Goal: Information Seeking & Learning: Learn about a topic

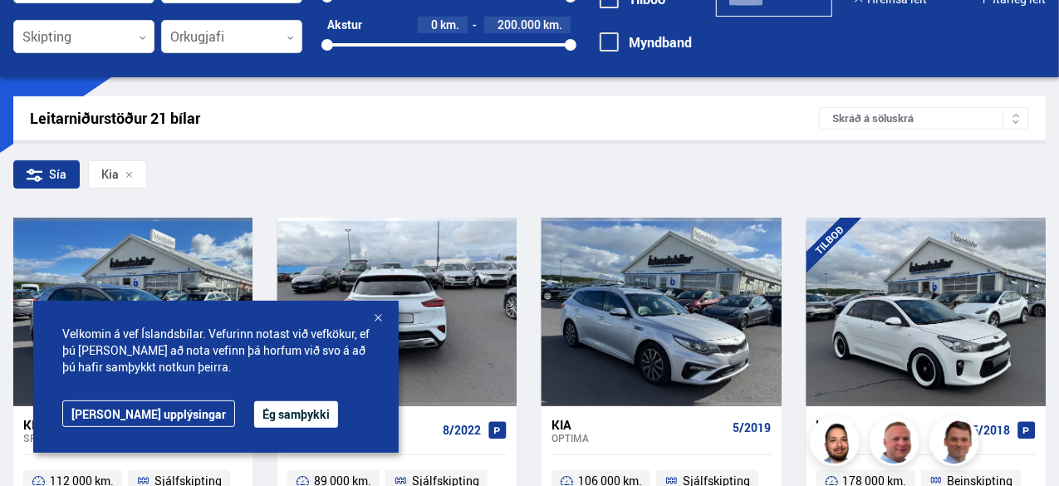
scroll to position [249, 0]
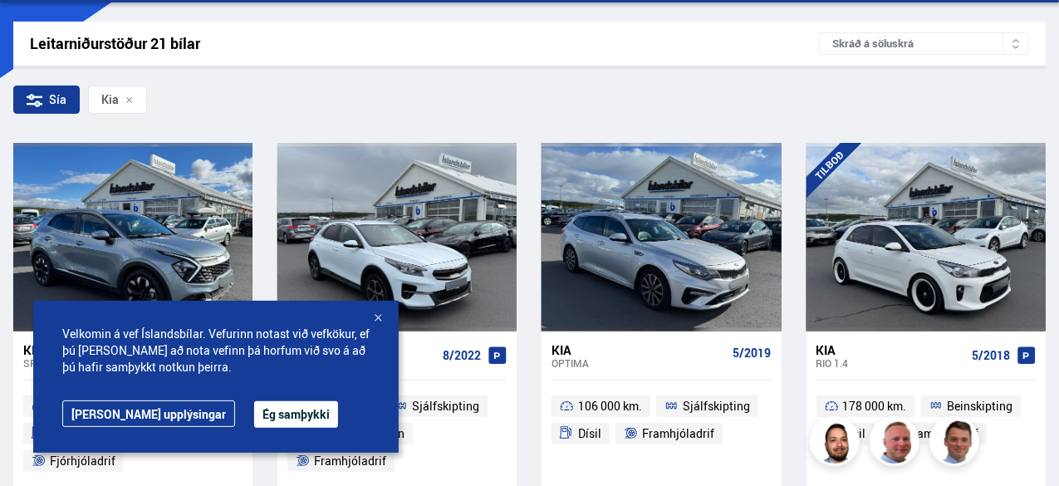
click at [379, 316] on div at bounding box center [378, 319] width 17 height 17
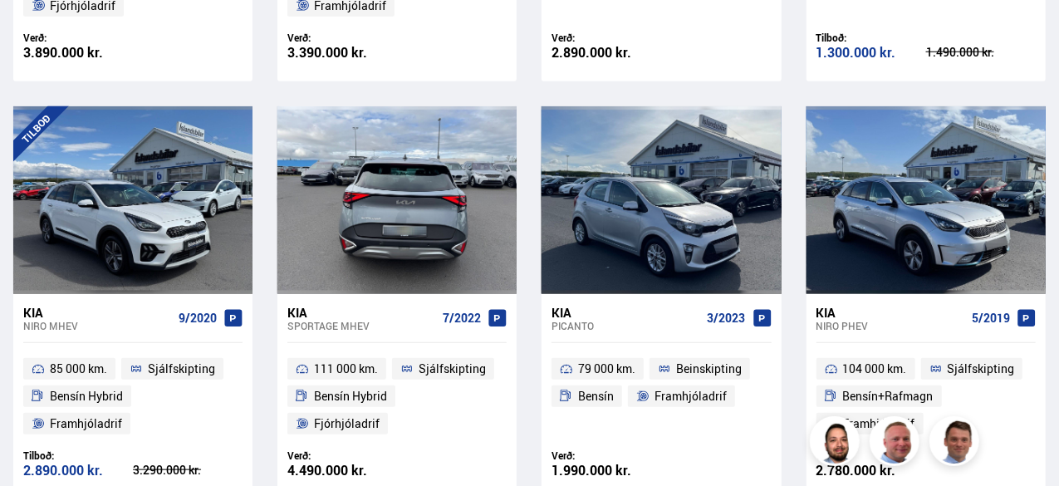
scroll to position [831, 0]
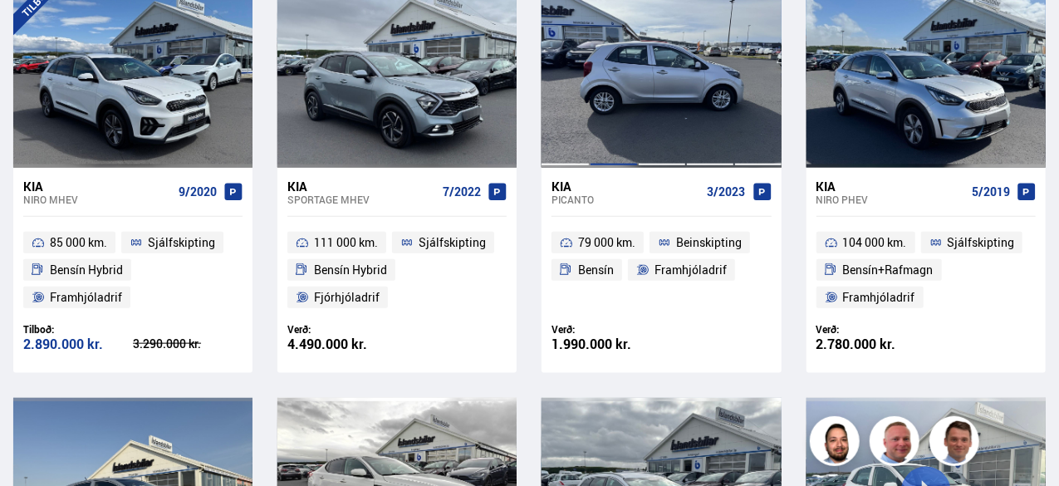
click at [624, 111] on div at bounding box center [614, 74] width 48 height 188
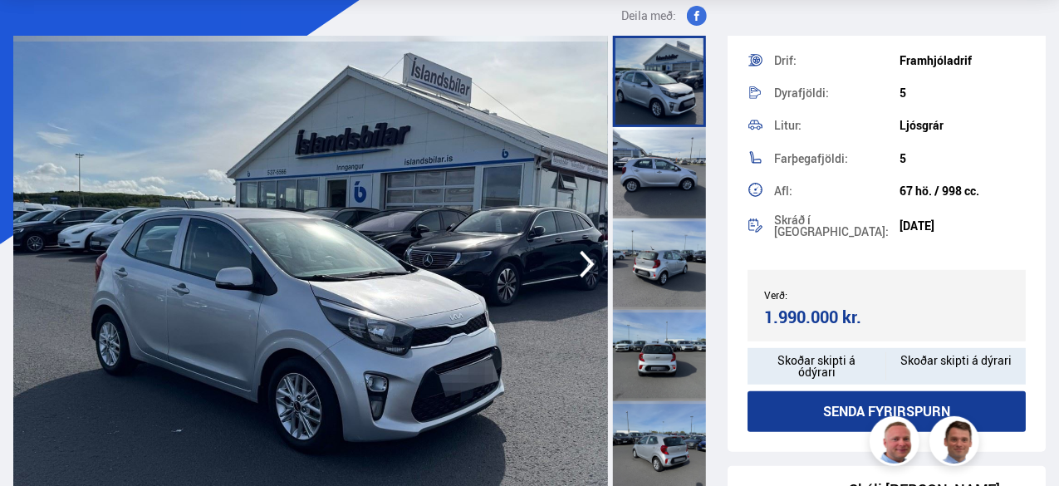
scroll to position [483, 0]
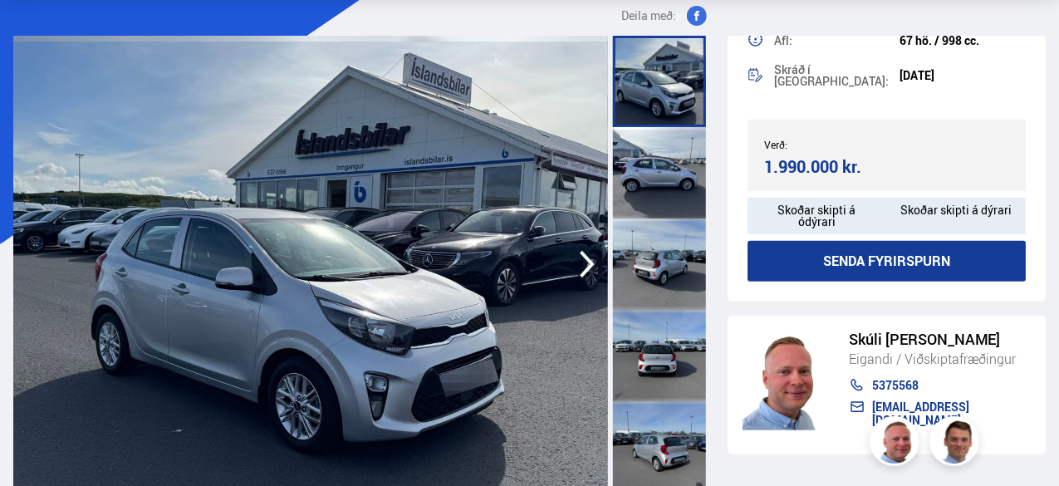
click at [343, 233] on img at bounding box center [310, 264] width 595 height 457
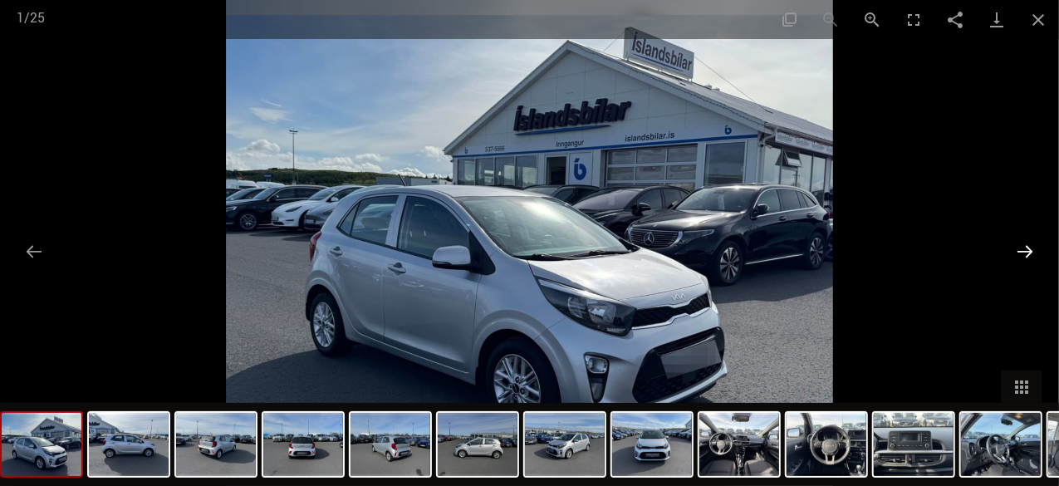
click at [1028, 248] on button "Next slide" at bounding box center [1025, 251] width 35 height 32
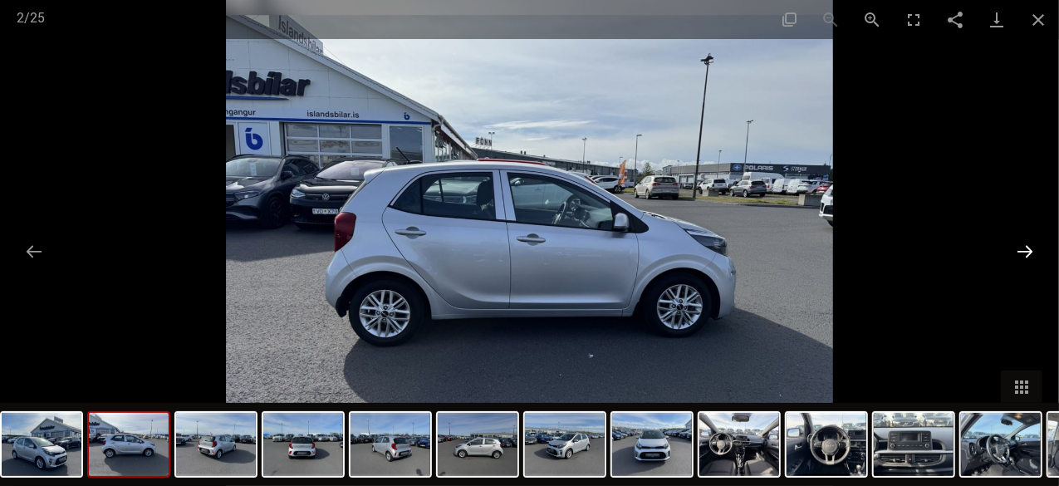
click at [1029, 249] on button "Next slide" at bounding box center [1025, 251] width 35 height 32
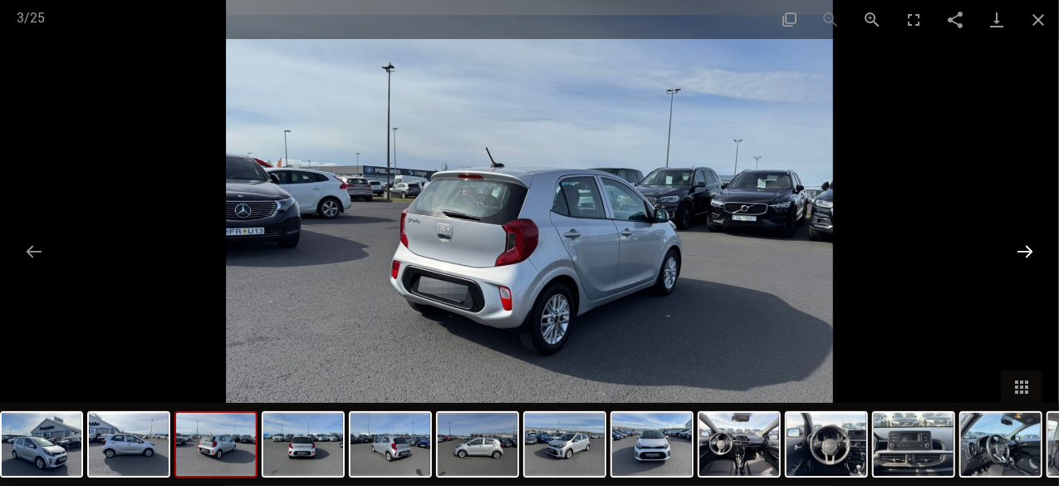
click at [1029, 253] on button "Next slide" at bounding box center [1025, 251] width 35 height 32
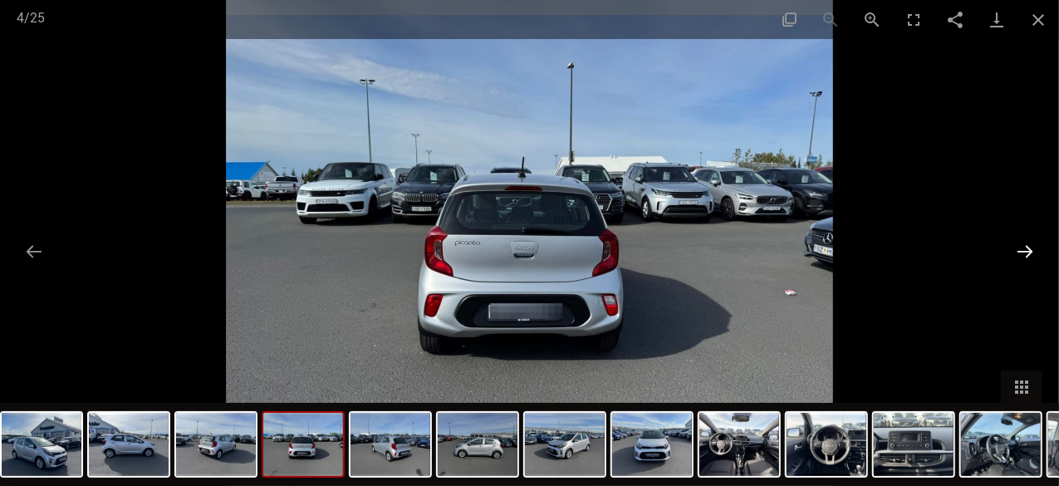
click at [1029, 253] on button "Next slide" at bounding box center [1025, 251] width 35 height 32
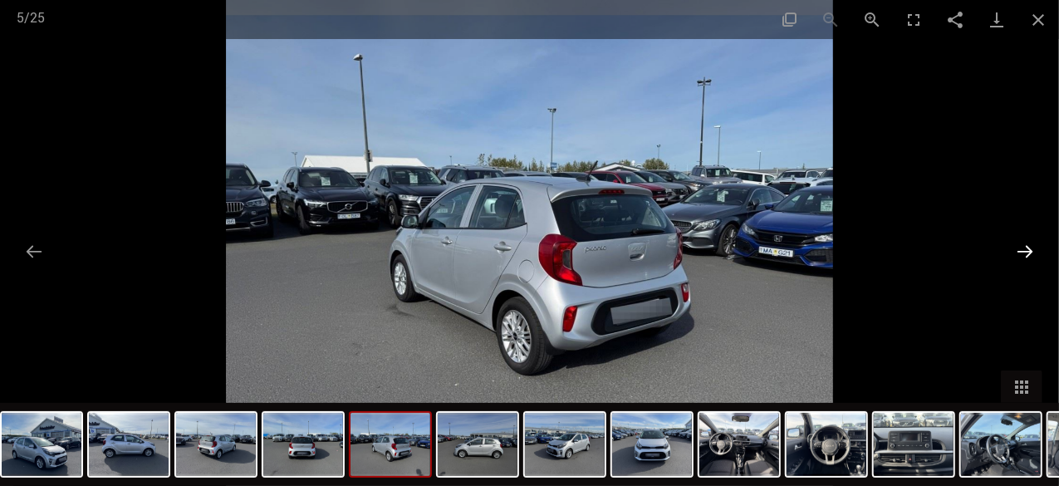
click at [1026, 255] on button "Next slide" at bounding box center [1025, 251] width 35 height 32
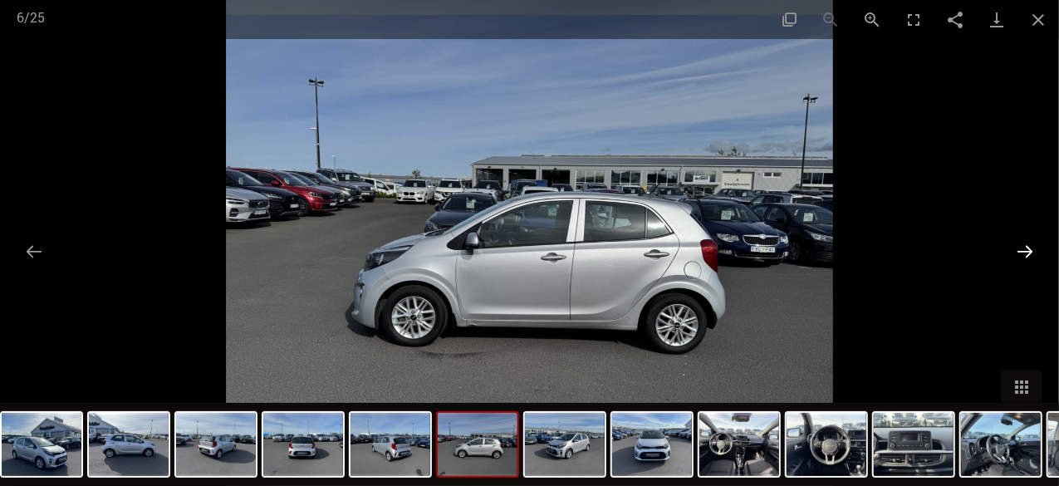
click at [1026, 255] on button "Next slide" at bounding box center [1025, 251] width 35 height 32
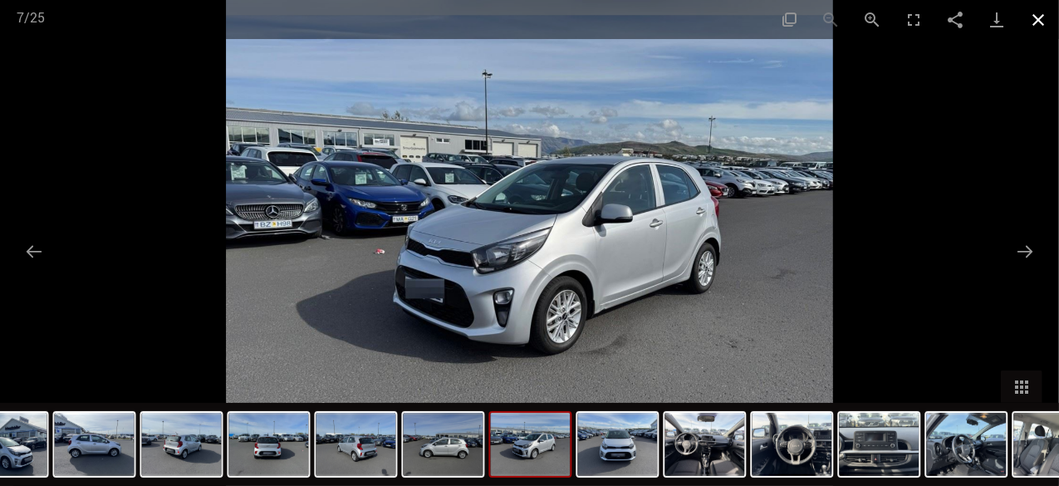
click at [1044, 17] on button "Close gallery" at bounding box center [1039, 19] width 42 height 39
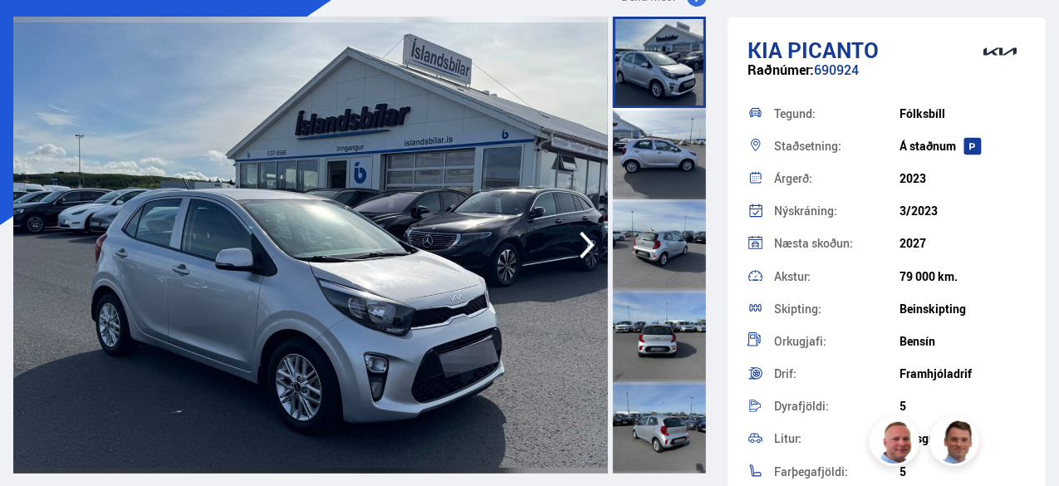
scroll to position [0, 0]
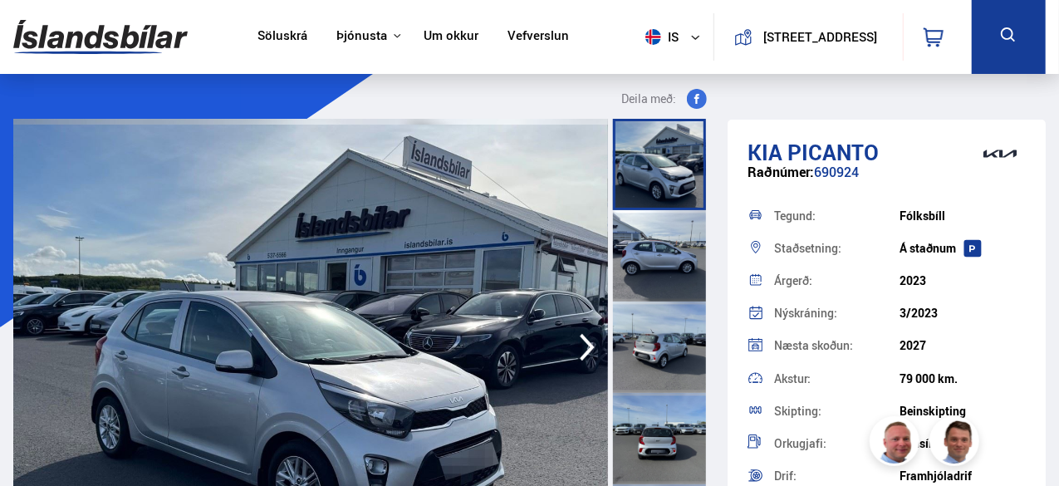
click at [256, 366] on img at bounding box center [310, 347] width 595 height 457
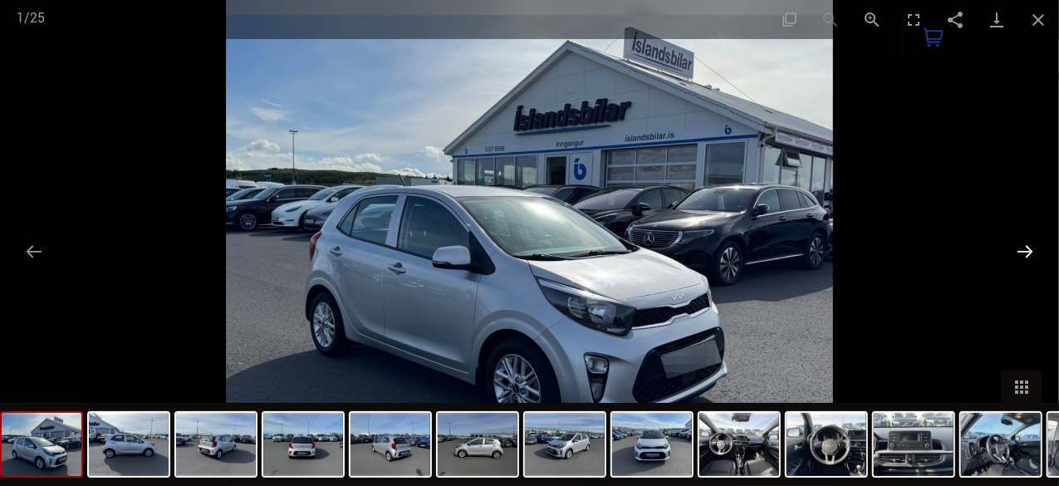
click at [1030, 249] on button "Next slide" at bounding box center [1025, 251] width 35 height 32
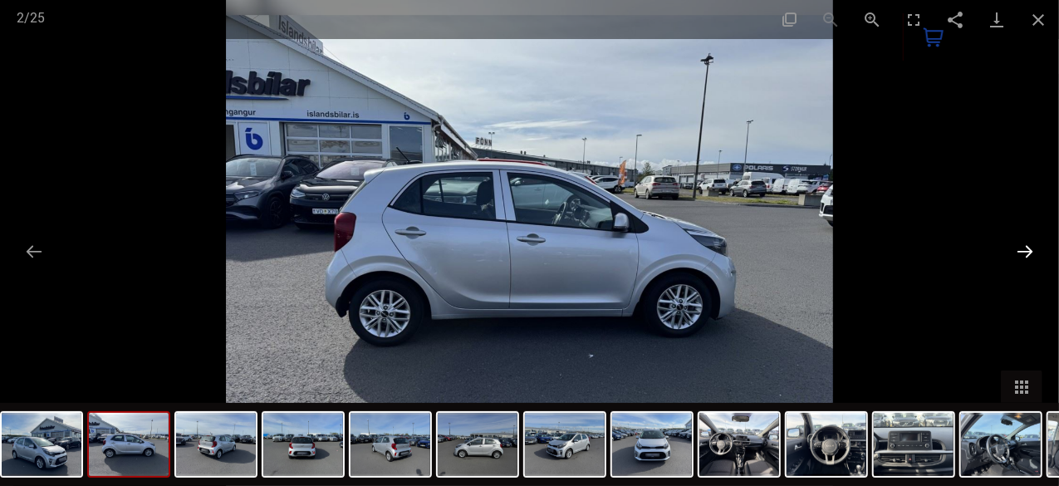
click at [1035, 253] on button "Next slide" at bounding box center [1025, 251] width 35 height 32
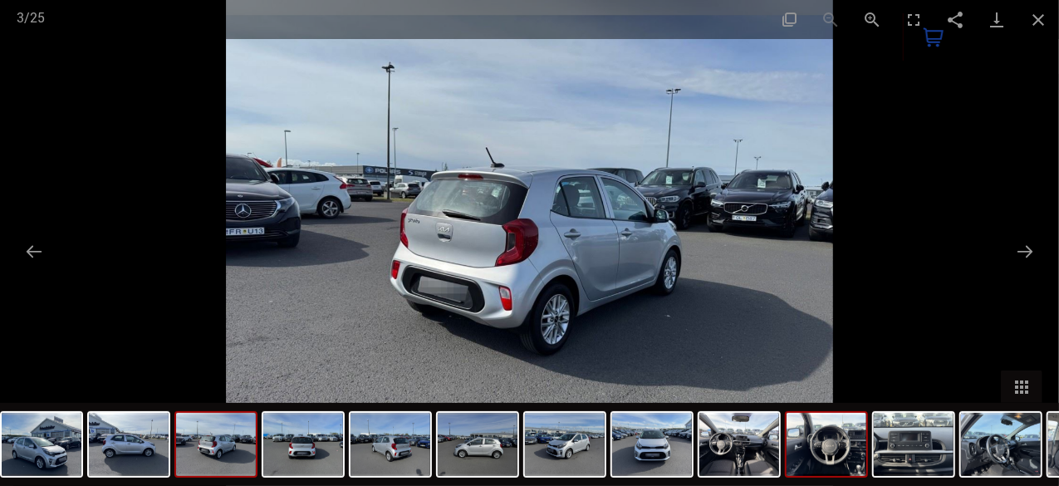
click at [824, 440] on img at bounding box center [827, 444] width 80 height 63
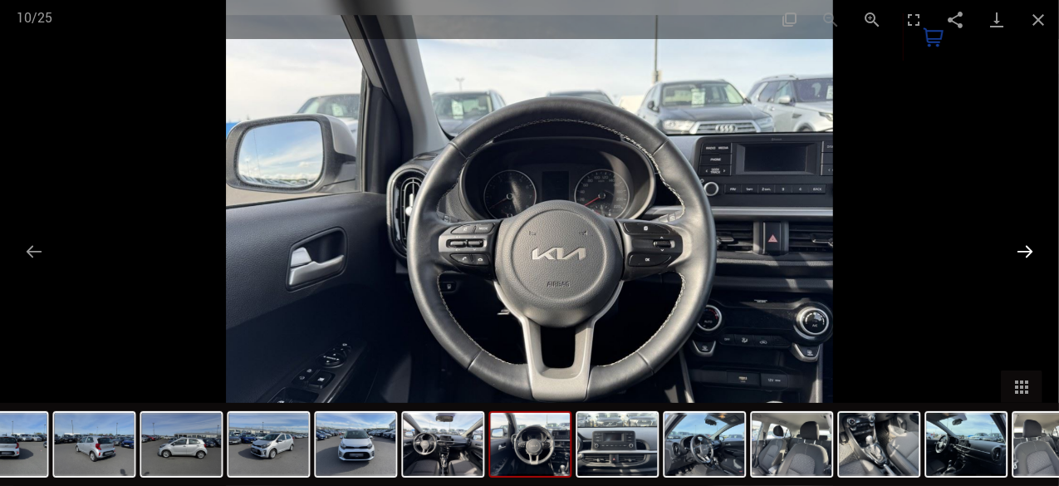
click at [1025, 249] on button "Next slide" at bounding box center [1025, 251] width 35 height 32
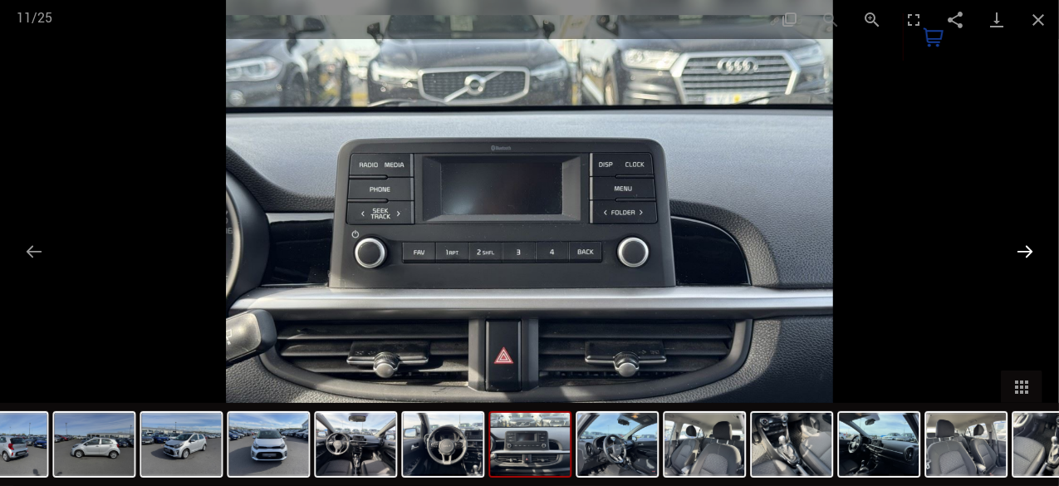
click at [1025, 248] on button "Next slide" at bounding box center [1025, 251] width 35 height 32
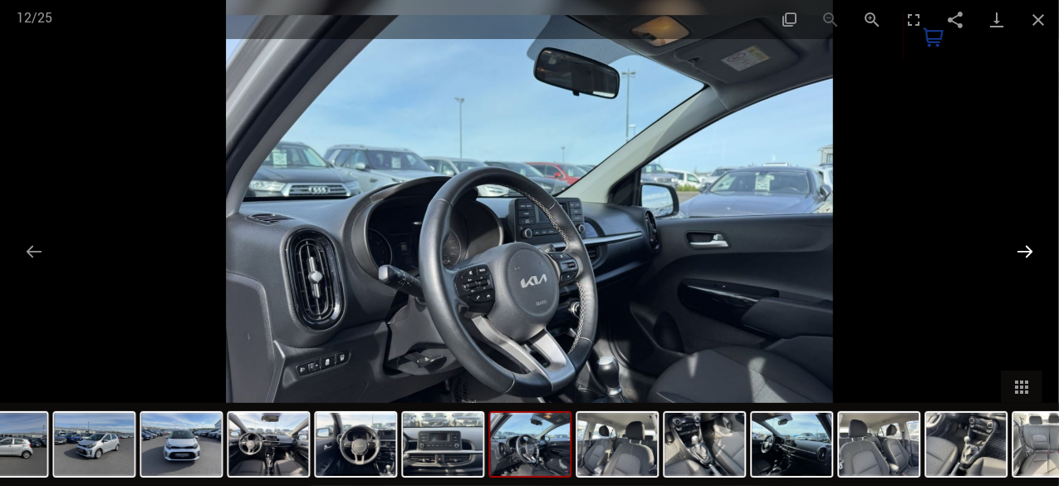
click at [1025, 248] on button "Next slide" at bounding box center [1025, 251] width 35 height 32
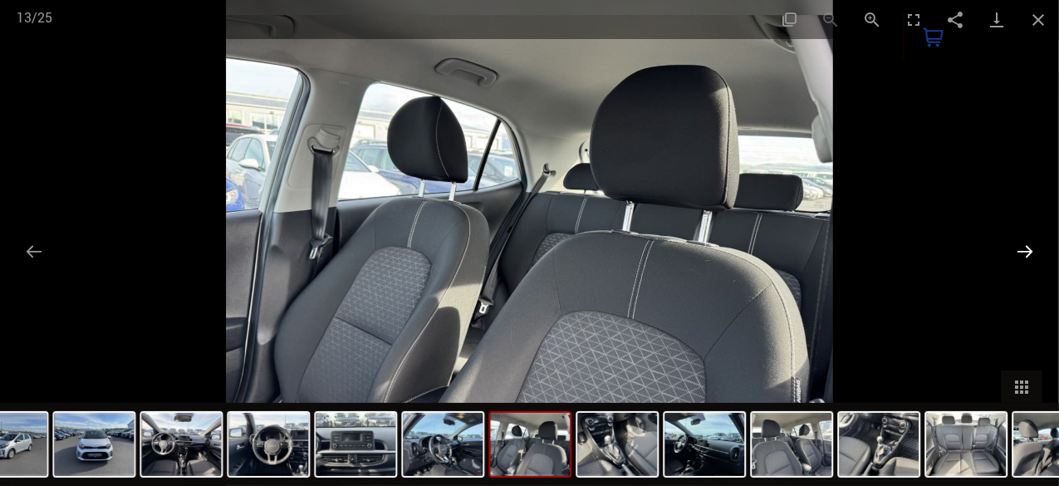
click at [1024, 247] on button "Next slide" at bounding box center [1025, 251] width 35 height 32
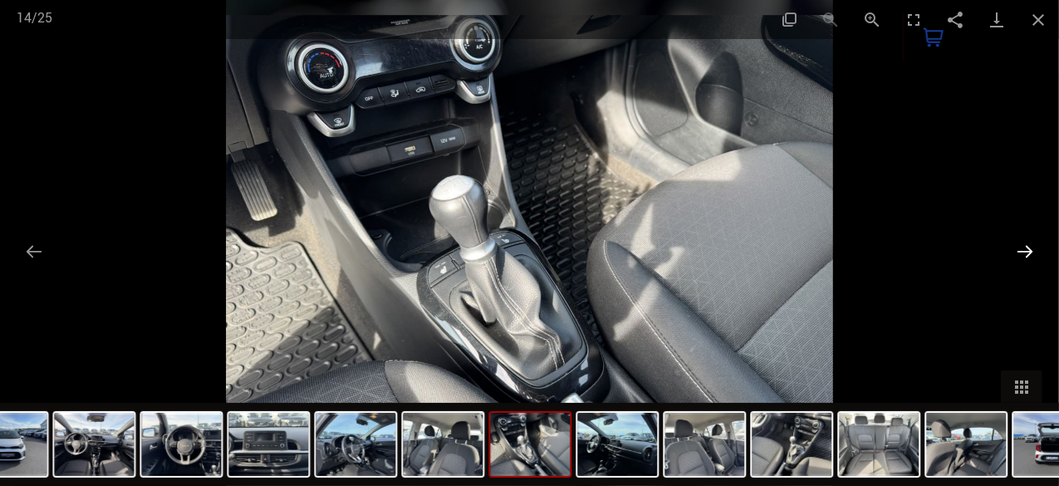
click at [1022, 246] on button "Next slide" at bounding box center [1025, 251] width 35 height 32
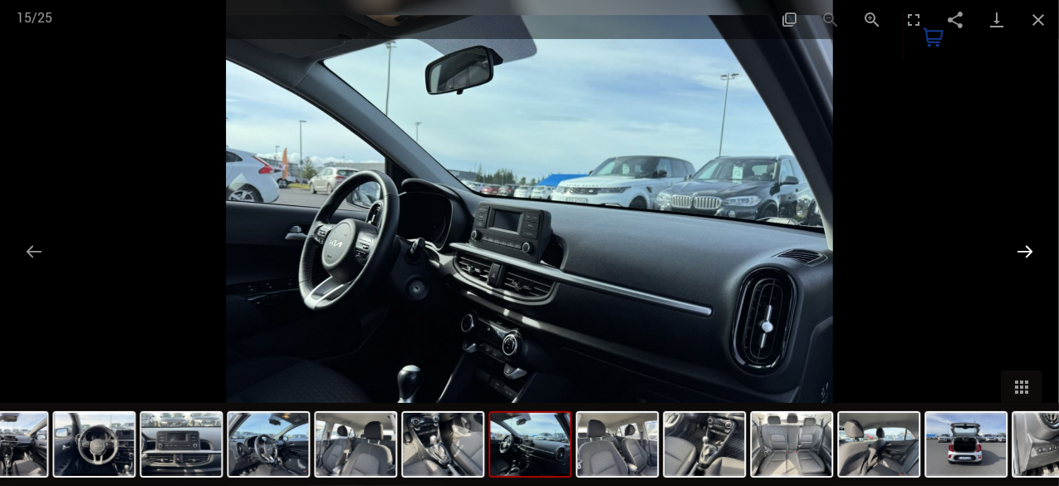
click at [1022, 246] on button "Next slide" at bounding box center [1025, 251] width 35 height 32
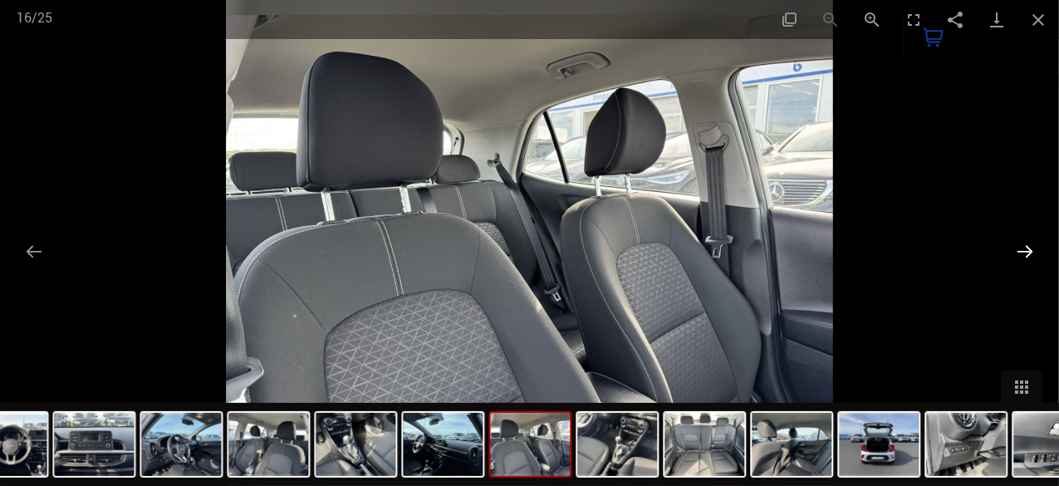
click at [1022, 246] on button "Next slide" at bounding box center [1025, 251] width 35 height 32
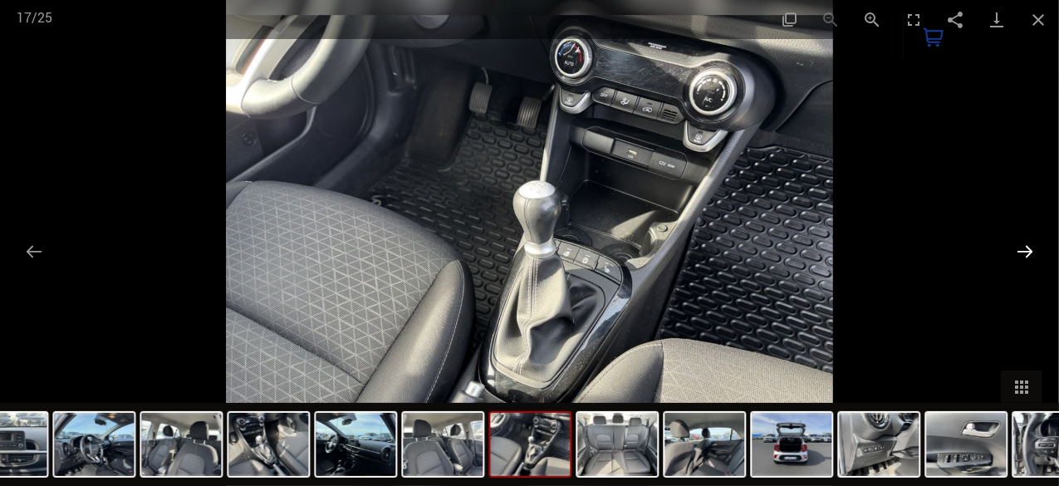
click at [1019, 245] on button "Next slide" at bounding box center [1025, 251] width 35 height 32
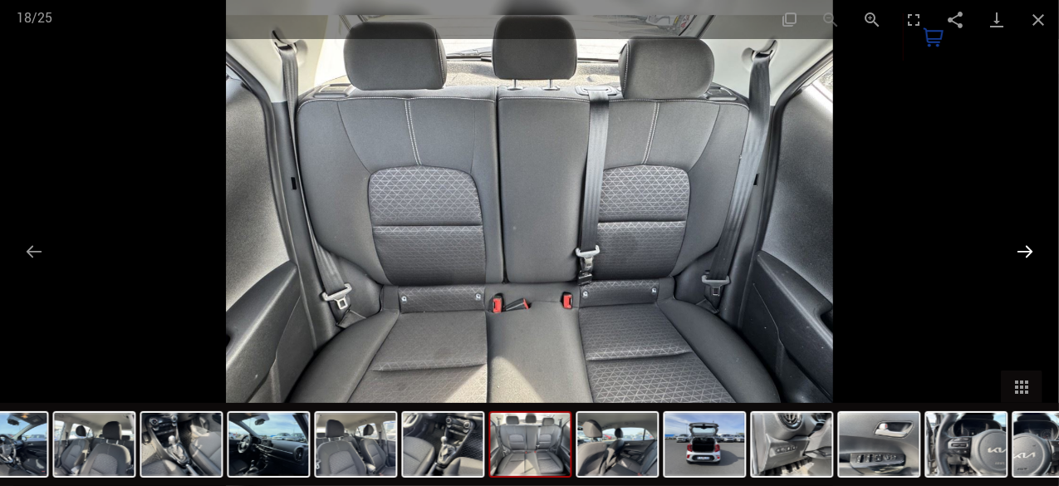
click at [1019, 243] on button "Next slide" at bounding box center [1025, 251] width 35 height 32
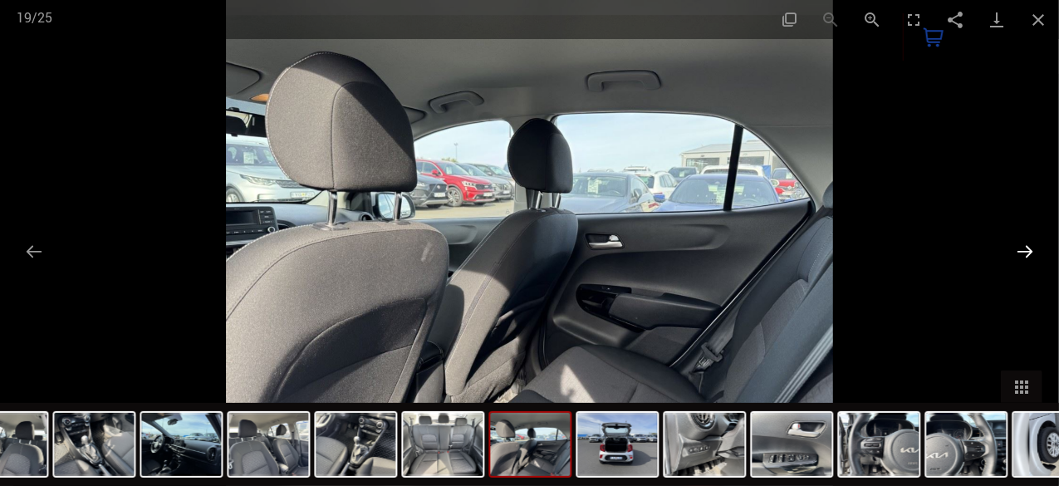
click at [1025, 249] on button "Next slide" at bounding box center [1025, 251] width 35 height 32
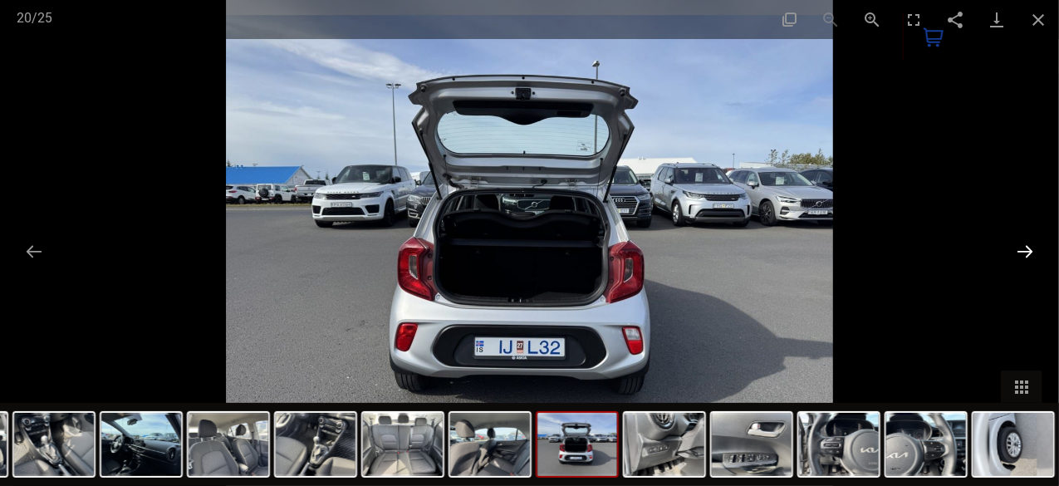
click at [1024, 247] on button "Next slide" at bounding box center [1025, 251] width 35 height 32
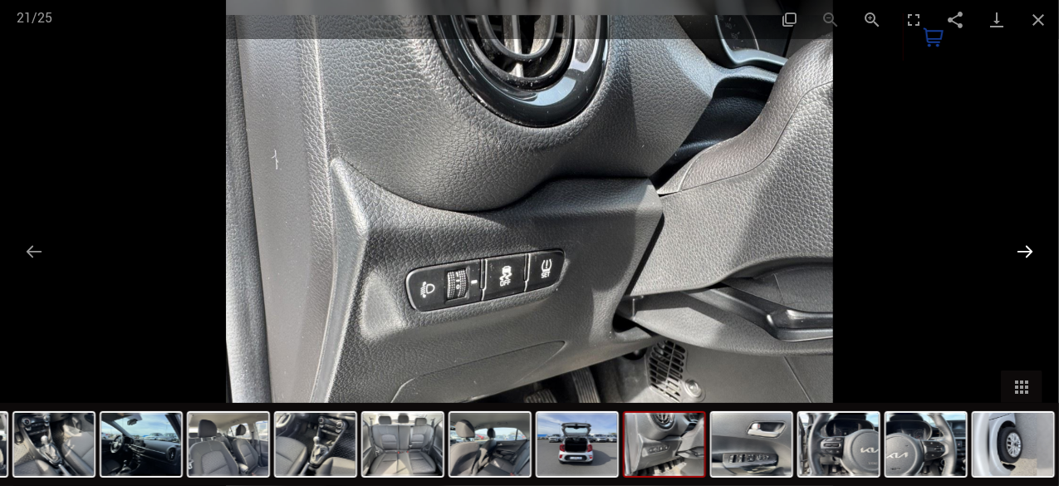
click at [1020, 245] on button "Next slide" at bounding box center [1025, 251] width 35 height 32
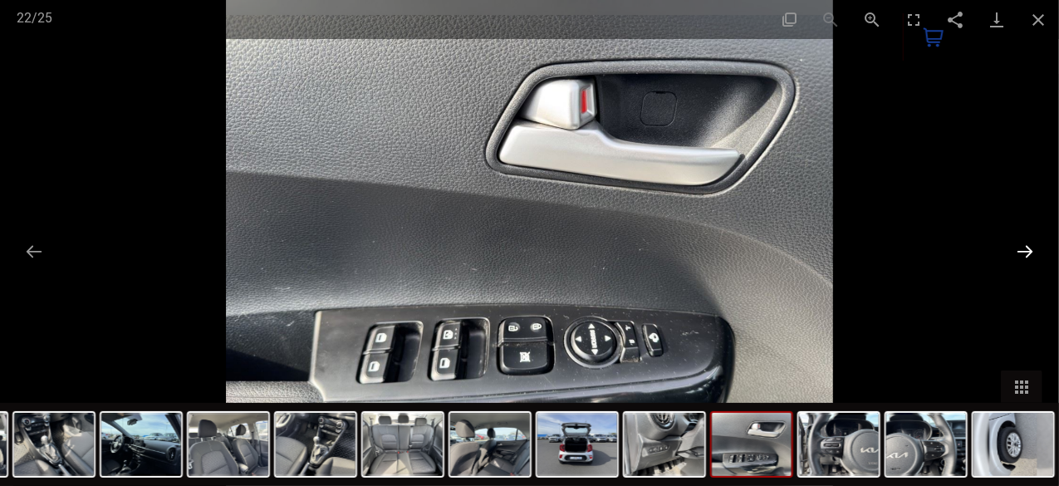
click at [1021, 245] on button "Next slide" at bounding box center [1025, 251] width 35 height 32
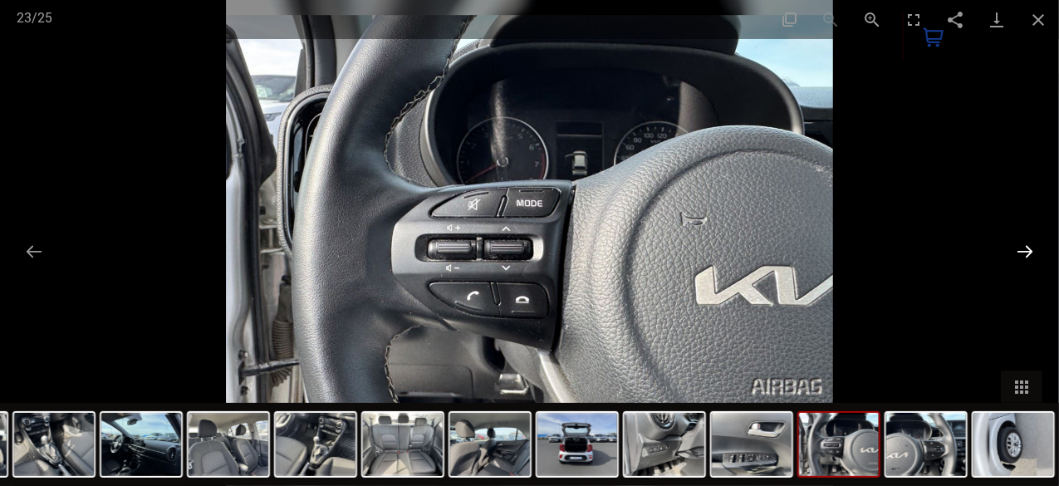
click at [1021, 245] on button "Next slide" at bounding box center [1025, 251] width 35 height 32
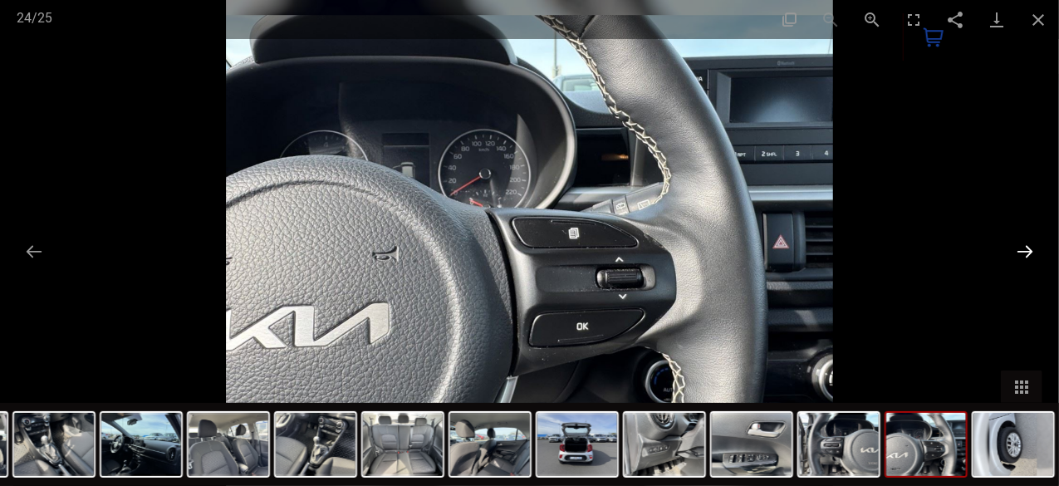
click at [1021, 245] on button "Next slide" at bounding box center [1025, 251] width 35 height 32
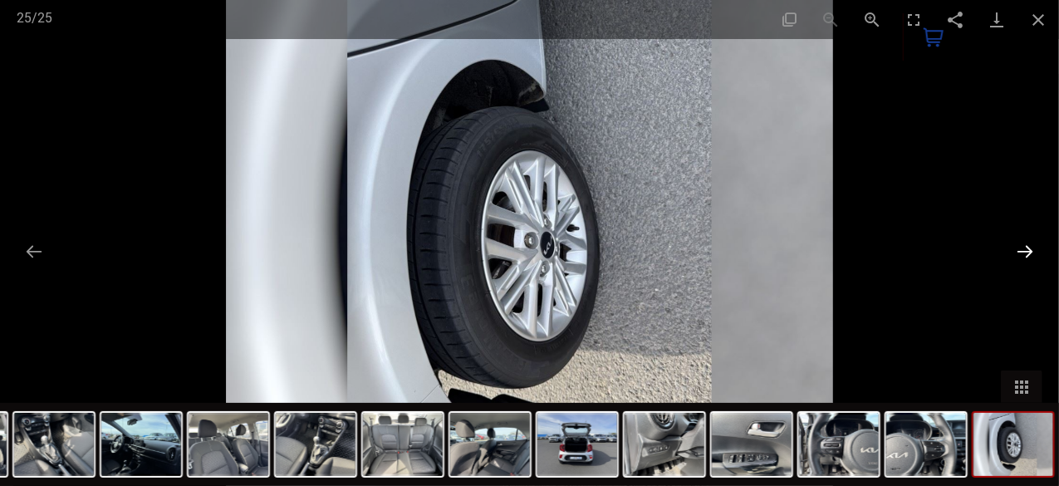
click at [1021, 245] on button "Next slide" at bounding box center [1025, 251] width 35 height 32
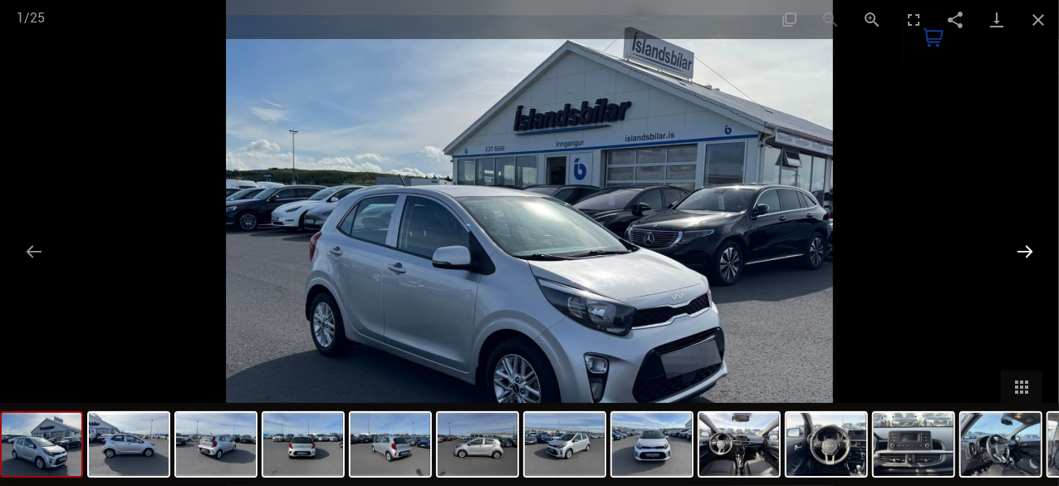
click at [1021, 245] on button "Next slide" at bounding box center [1025, 251] width 35 height 32
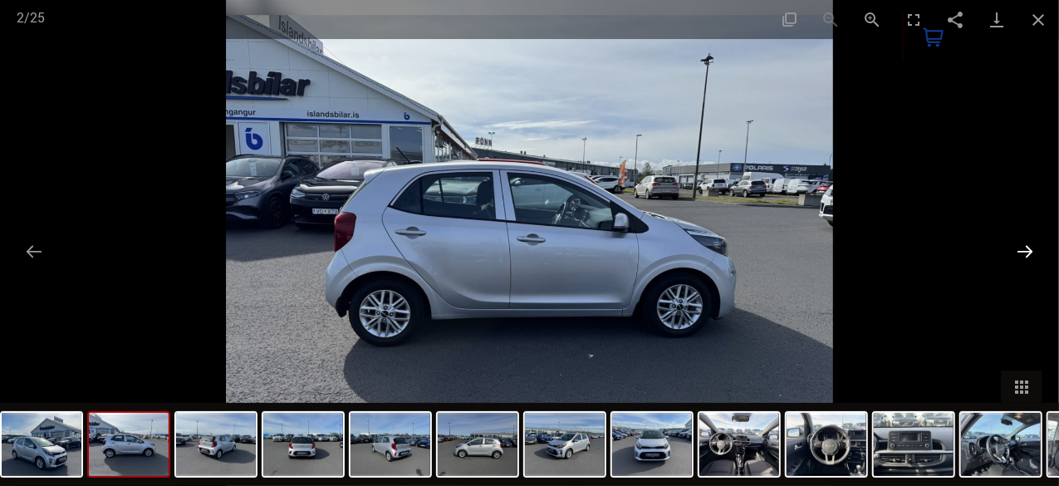
click at [1021, 245] on button "Next slide" at bounding box center [1025, 251] width 35 height 32
